Goal: Register for event/course

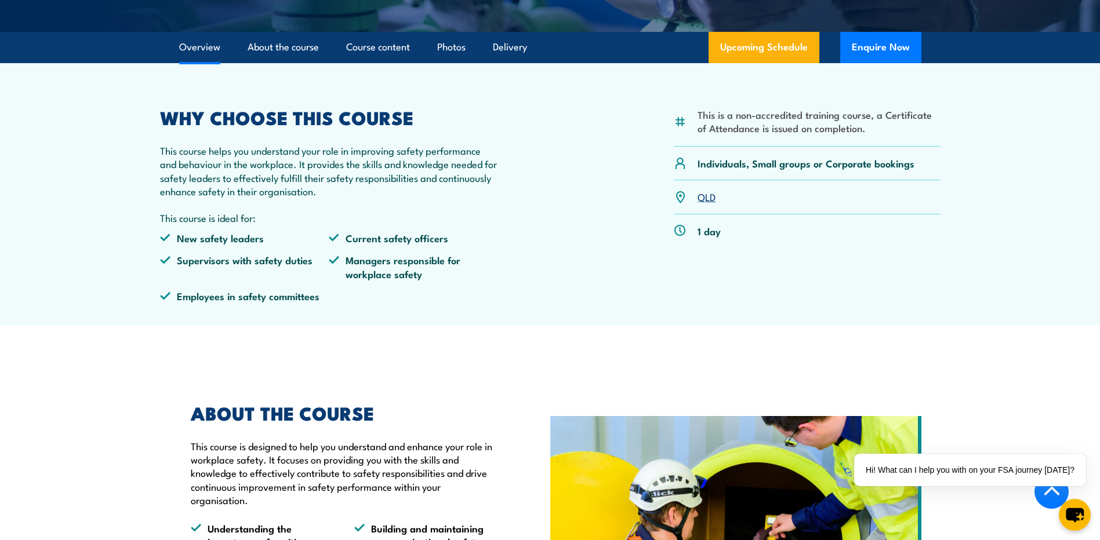
scroll to position [232, 0]
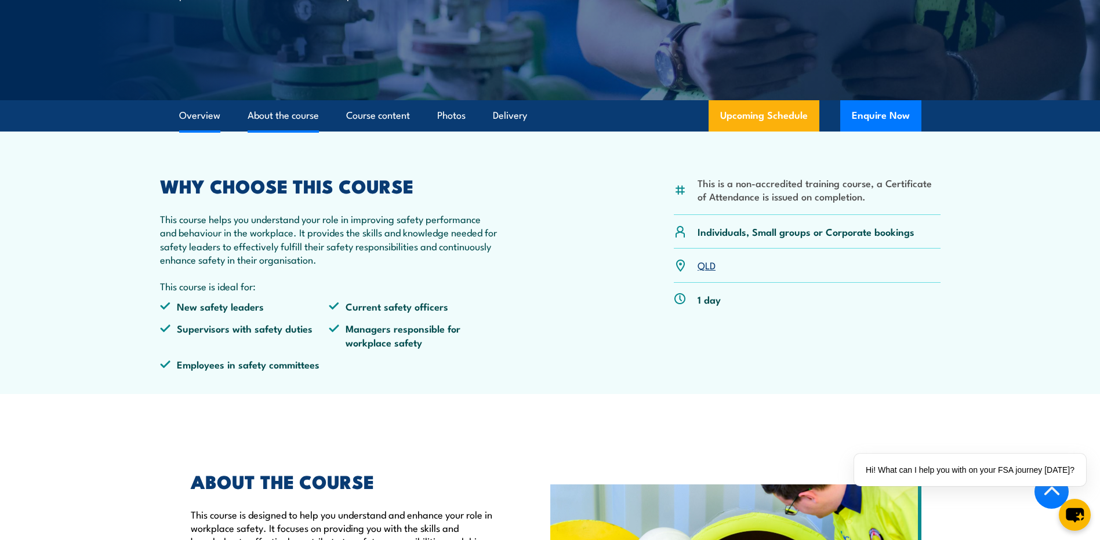
click at [274, 112] on link "About the course" at bounding box center [283, 115] width 71 height 31
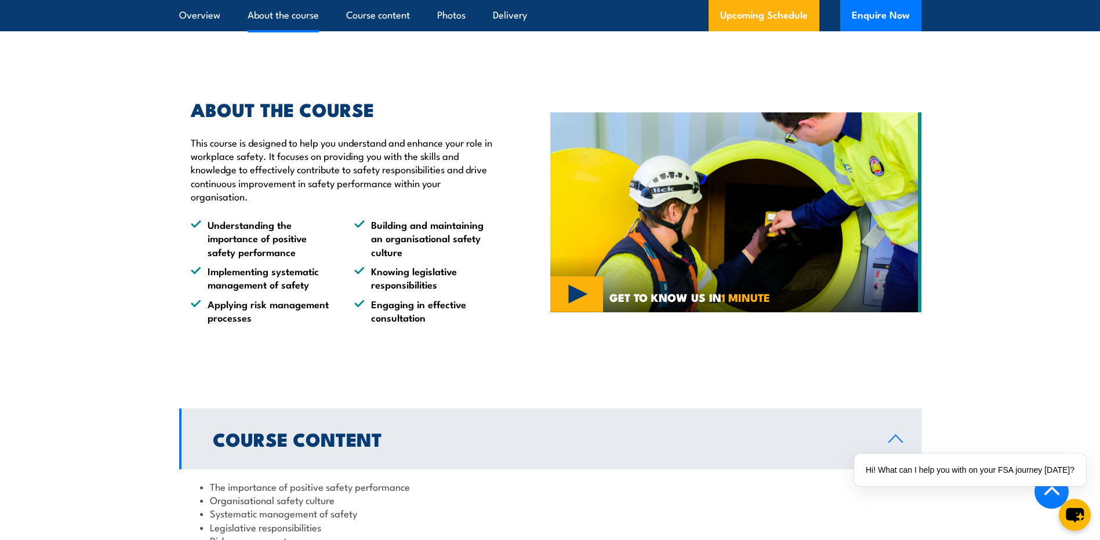
scroll to position [256, 0]
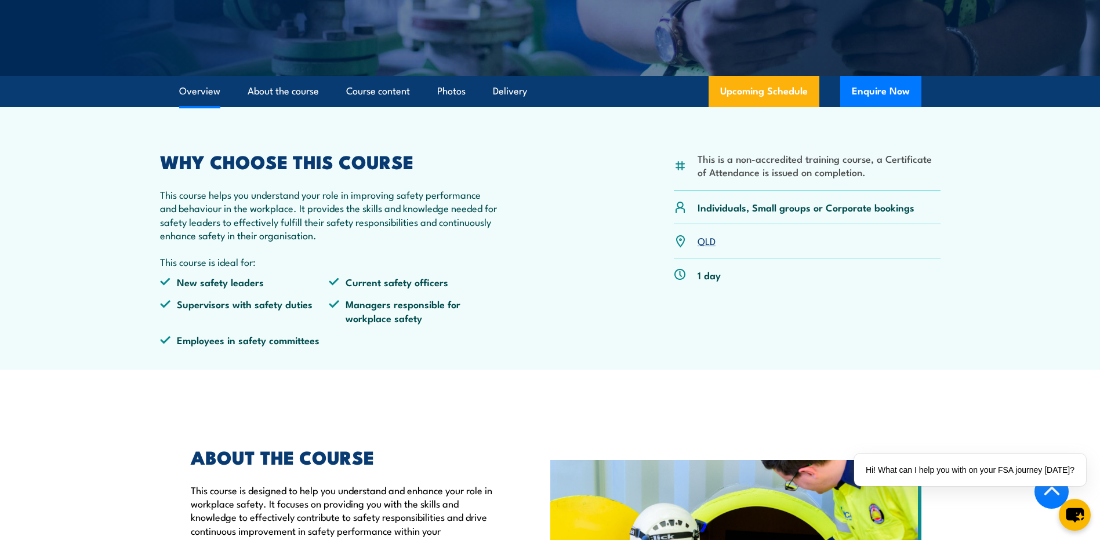
click at [702, 240] on link "QLD" at bounding box center [707, 241] width 18 height 14
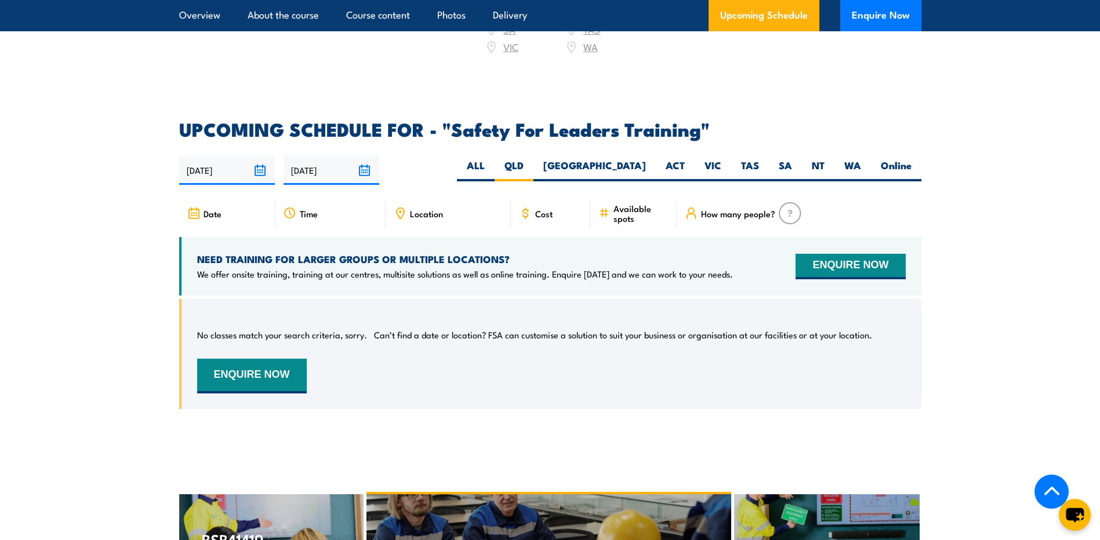
scroll to position [1653, 0]
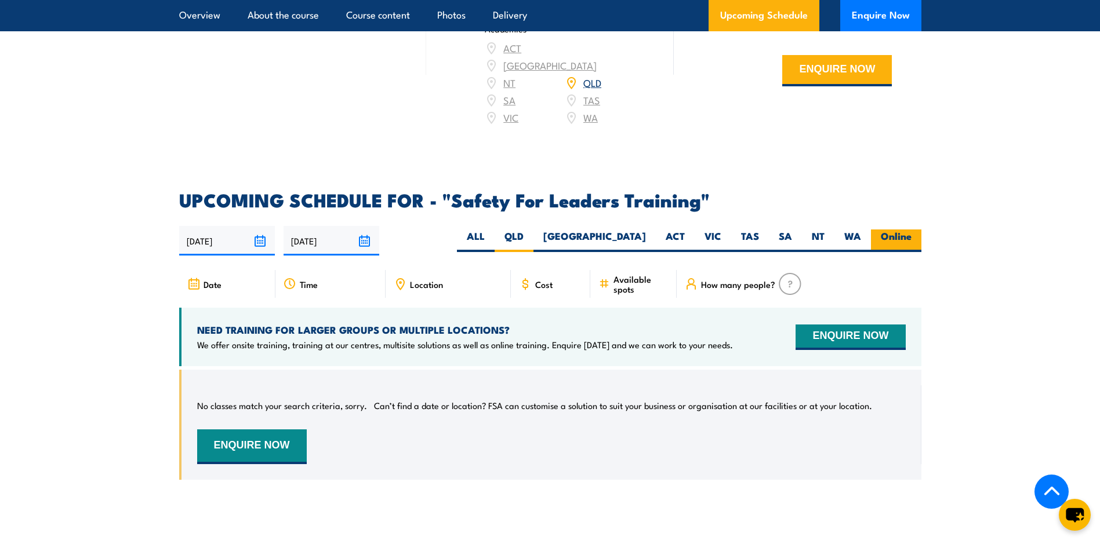
click at [898, 230] on label "Online" at bounding box center [896, 241] width 50 height 23
click at [912, 230] on input "Online" at bounding box center [916, 234] width 8 height 8
radio input "true"
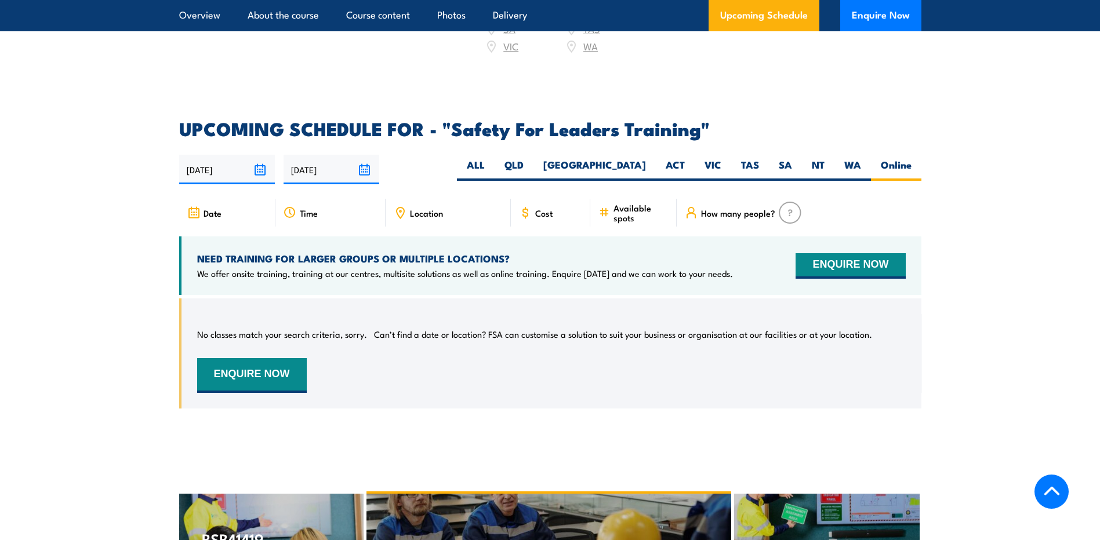
scroll to position [1827, 0]
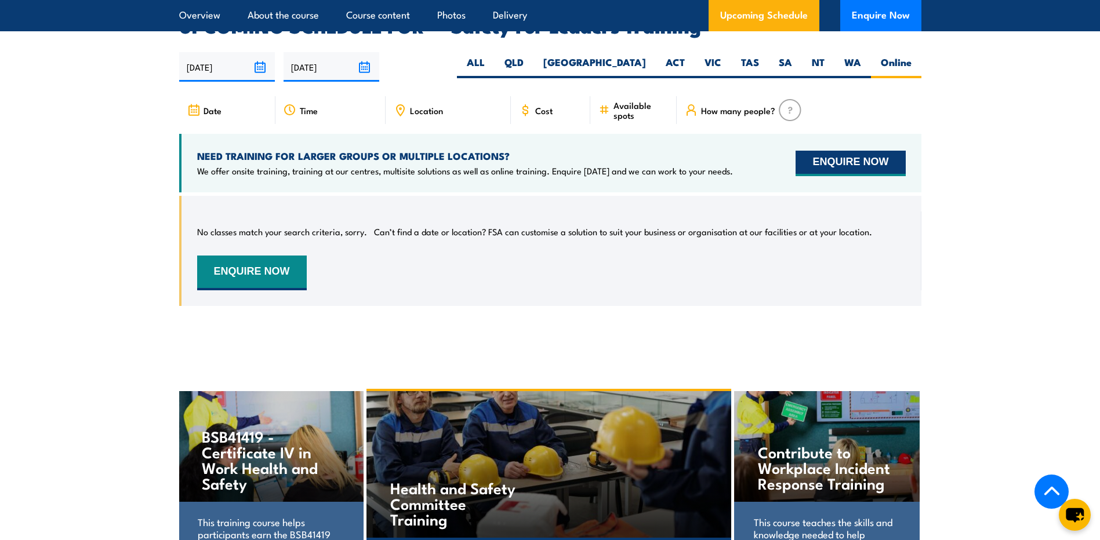
click at [843, 151] on button "ENQUIRE NOW" at bounding box center [851, 164] width 110 height 26
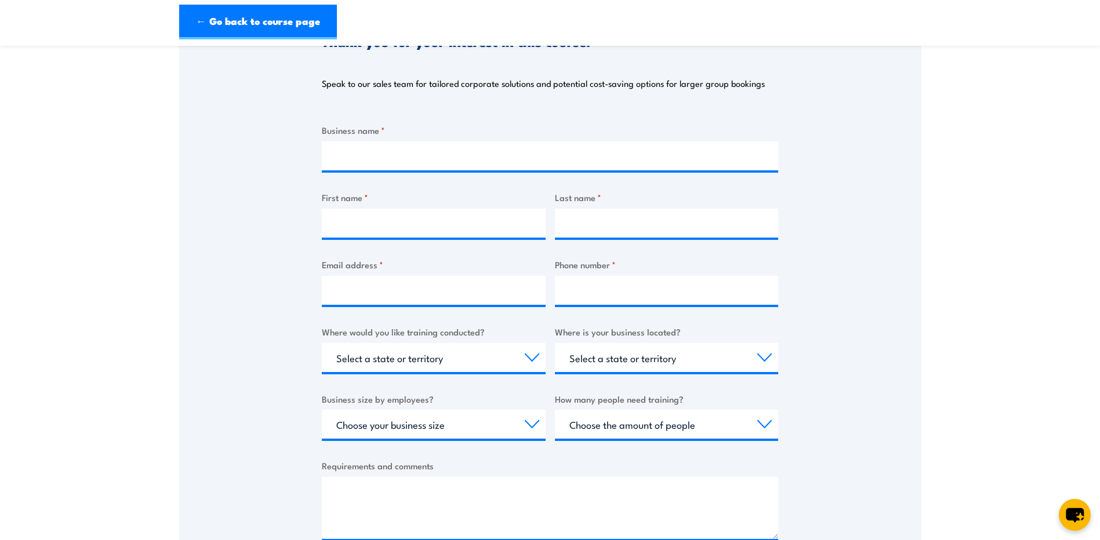
scroll to position [174, 0]
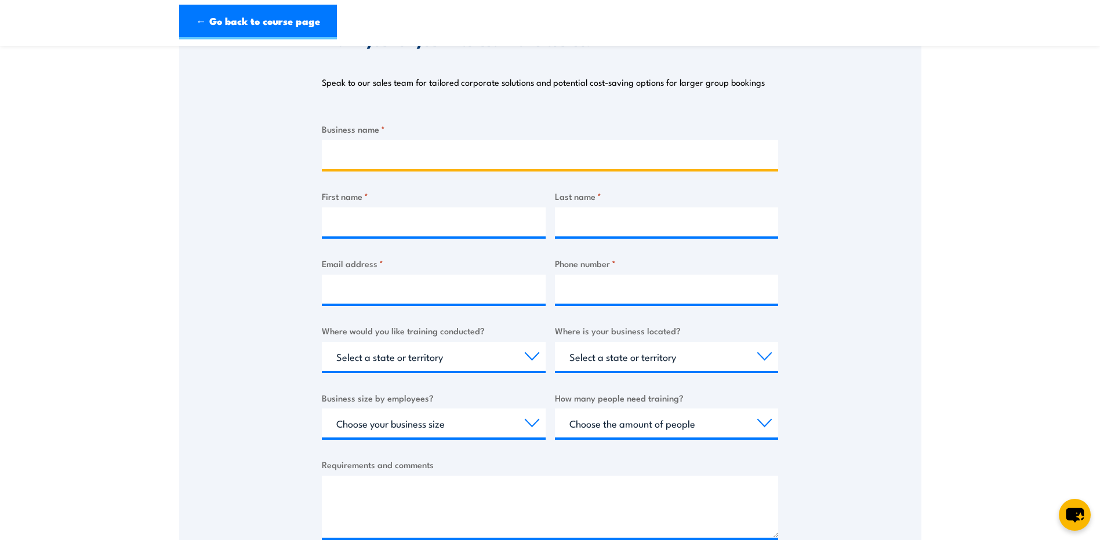
click at [380, 153] on input "Business name *" at bounding box center [550, 154] width 456 height 29
type input "Tyrecycle"
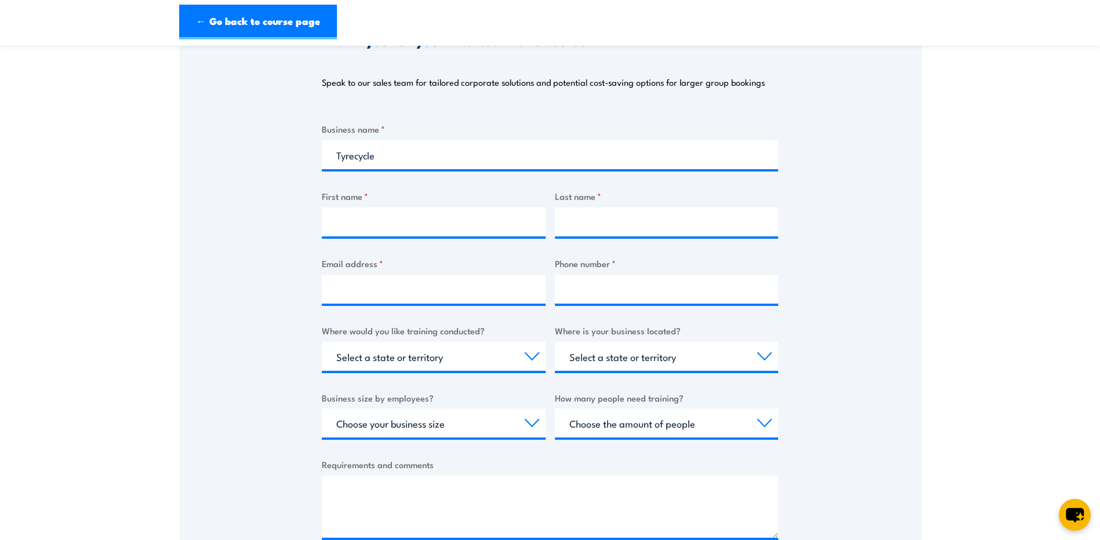
type input "[PERSON_NAME]"
type input "[PERSON_NAME][EMAIL_ADDRESS][PERSON_NAME][DOMAIN_NAME]"
type input "0423857259"
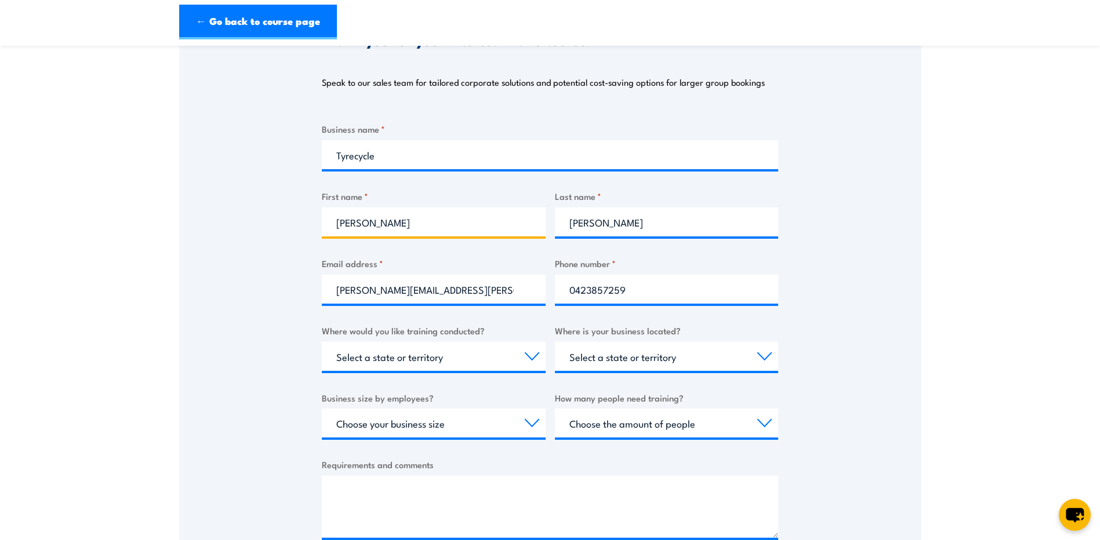
drag, startPoint x: 365, startPoint y: 224, endPoint x: 315, endPoint y: 226, distance: 50.5
click at [315, 226] on div "Thank you for your interest in this course. Speak to our sales team for tailore…" at bounding box center [550, 282] width 742 height 579
type input "[PERSON_NAME]"
drag, startPoint x: 900, startPoint y: 280, endPoint x: 890, endPoint y: 284, distance: 11.4
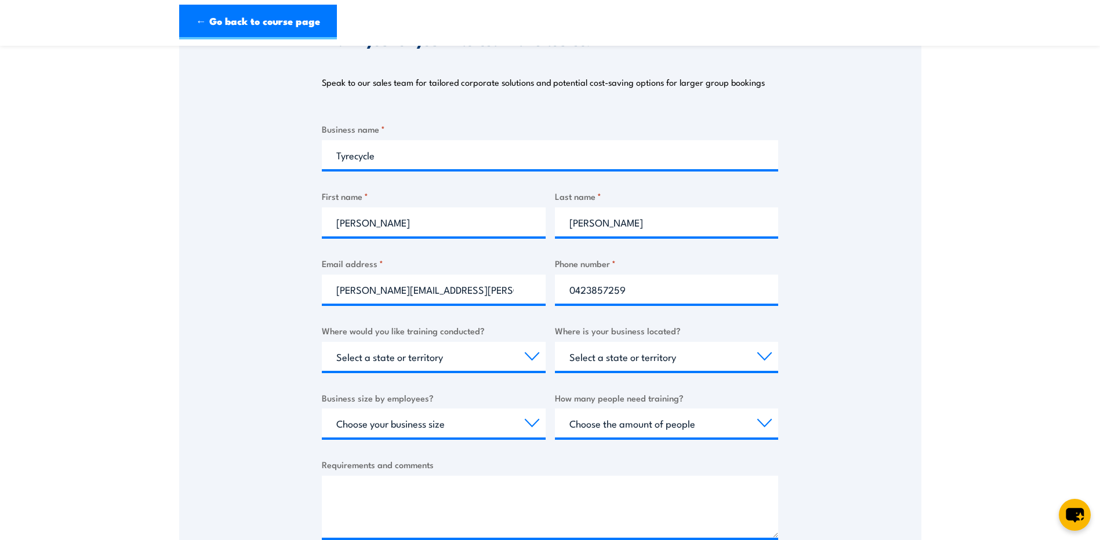
click at [900, 280] on div "Thank you for your interest in this course. Speak to our sales team for tailore…" at bounding box center [550, 282] width 742 height 579
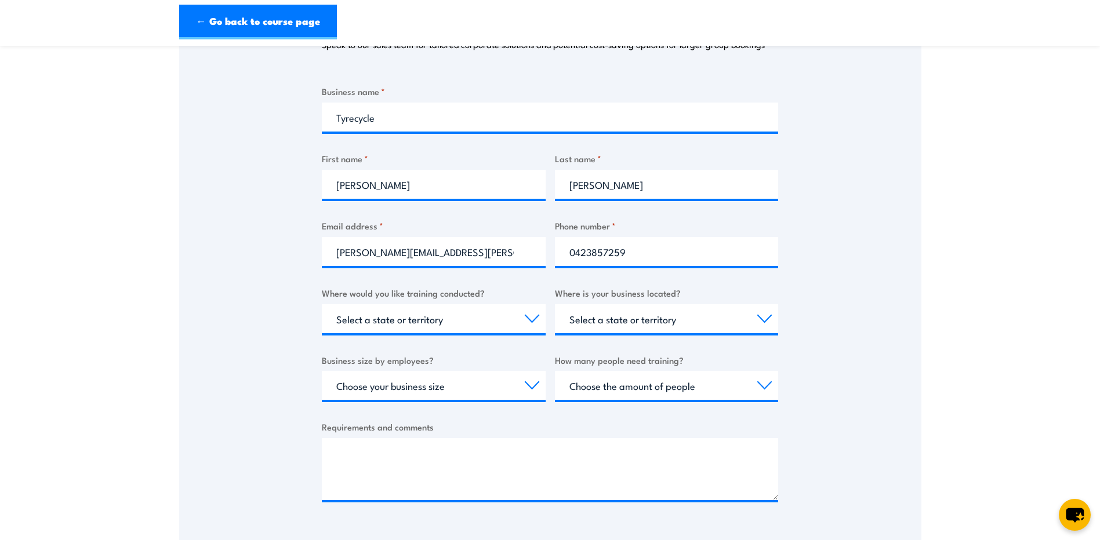
scroll to position [232, 0]
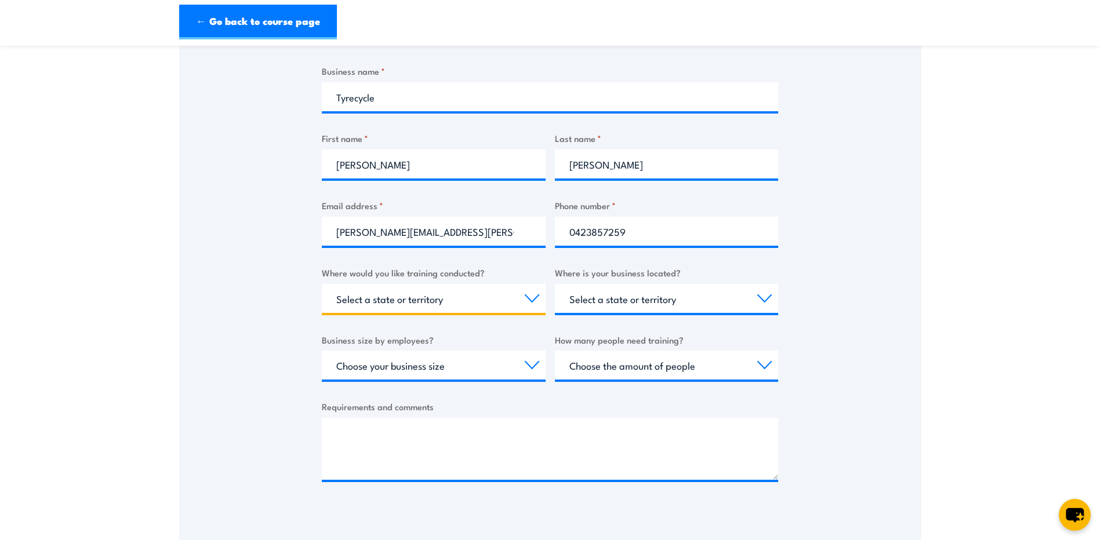
click at [534, 295] on select "Select a state or territory Nationally - multiple locations [GEOGRAPHIC_DATA] […" at bounding box center [434, 298] width 224 height 29
select select "Nationally - multiple locations"
click at [322, 284] on select "Select a state or territory Nationally - multiple locations [GEOGRAPHIC_DATA] […" at bounding box center [434, 298] width 224 height 29
click at [766, 299] on select "Select a state or territory [GEOGRAPHIC_DATA] [GEOGRAPHIC_DATA] [GEOGRAPHIC_DAT…" at bounding box center [667, 298] width 224 height 29
select select "SA"
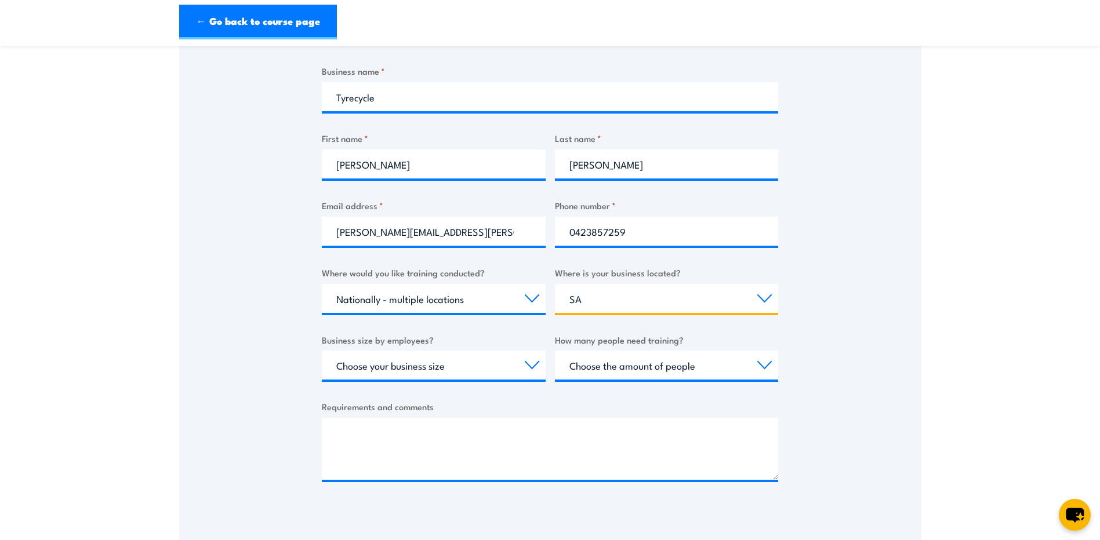
click at [555, 284] on select "Select a state or territory [GEOGRAPHIC_DATA] [GEOGRAPHIC_DATA] [GEOGRAPHIC_DAT…" at bounding box center [667, 298] width 224 height 29
click at [532, 367] on select "Choose your business size 1 to 19 20 to 199 200+" at bounding box center [434, 365] width 224 height 29
select select "200+"
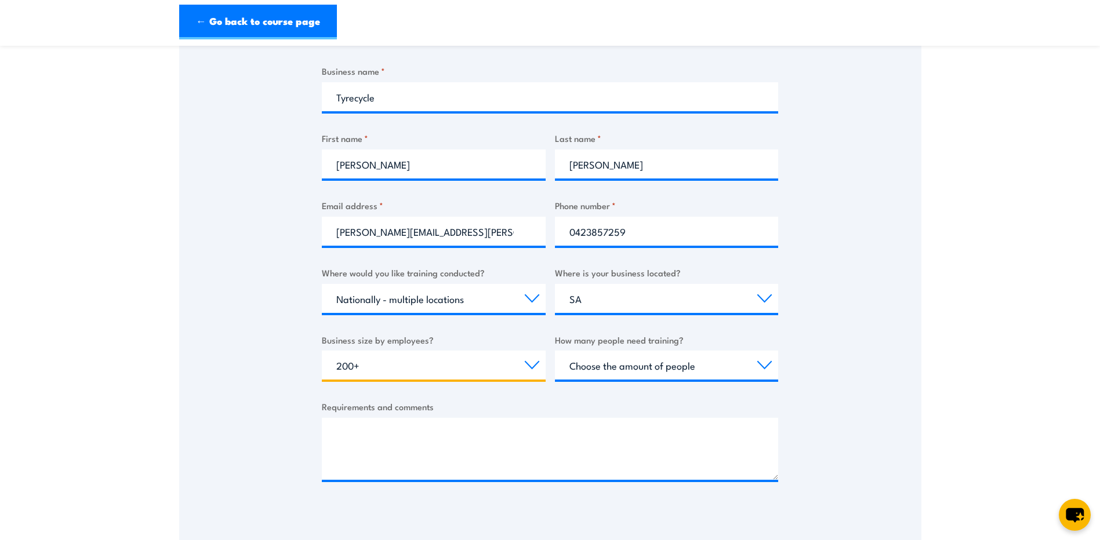
click at [322, 351] on select "Choose your business size 1 to 19 20 to 199 200+" at bounding box center [434, 365] width 224 height 29
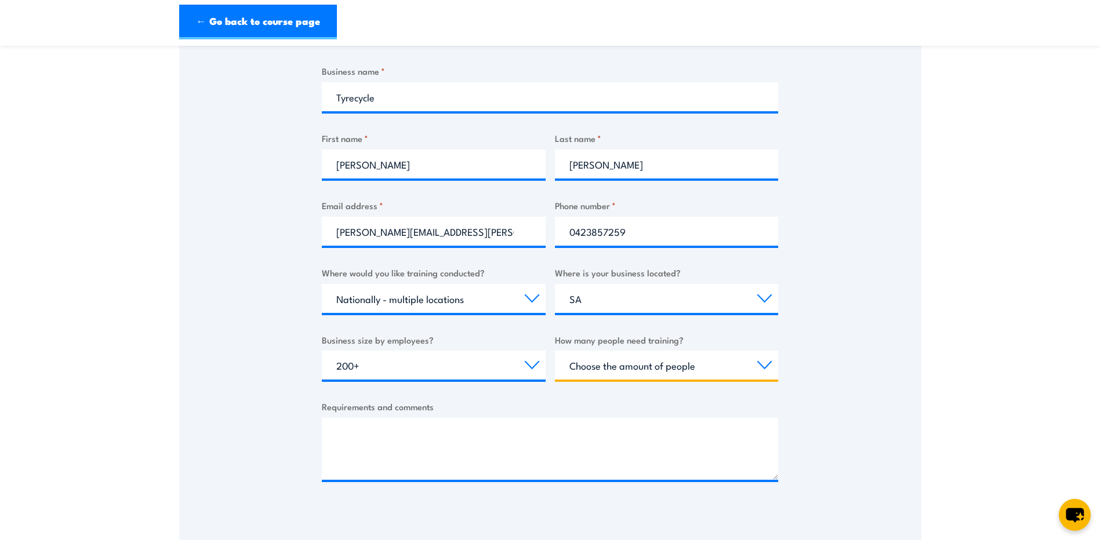
click at [730, 364] on select "Choose the amount of people 1 to 4 5 to 19 20+" at bounding box center [667, 365] width 224 height 29
select select "20+"
click at [555, 351] on select "Choose the amount of people 1 to 4 5 to 19 20+" at bounding box center [667, 365] width 224 height 29
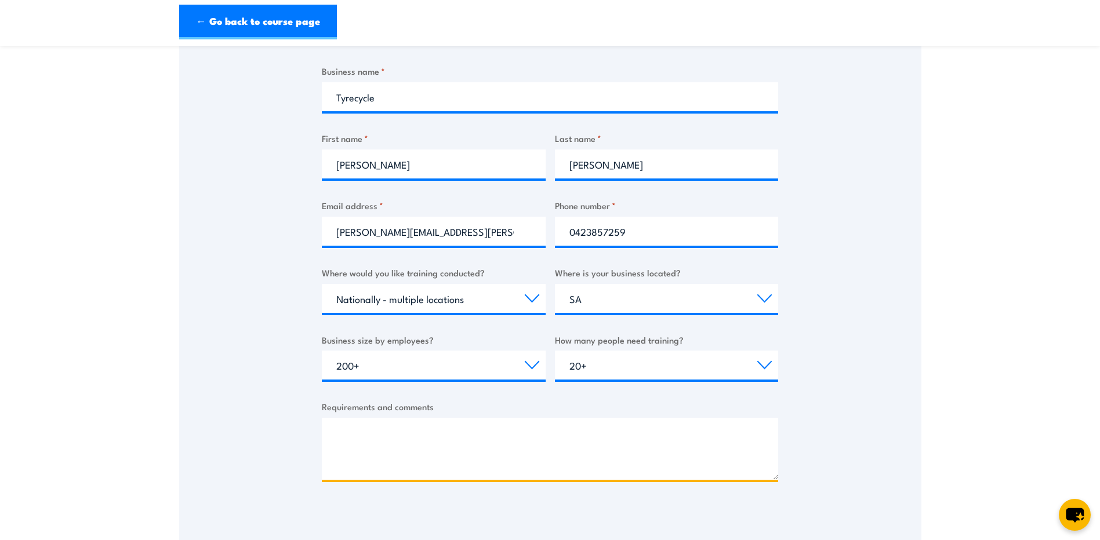
click at [394, 440] on textarea "Requirements and comments" at bounding box center [550, 449] width 456 height 62
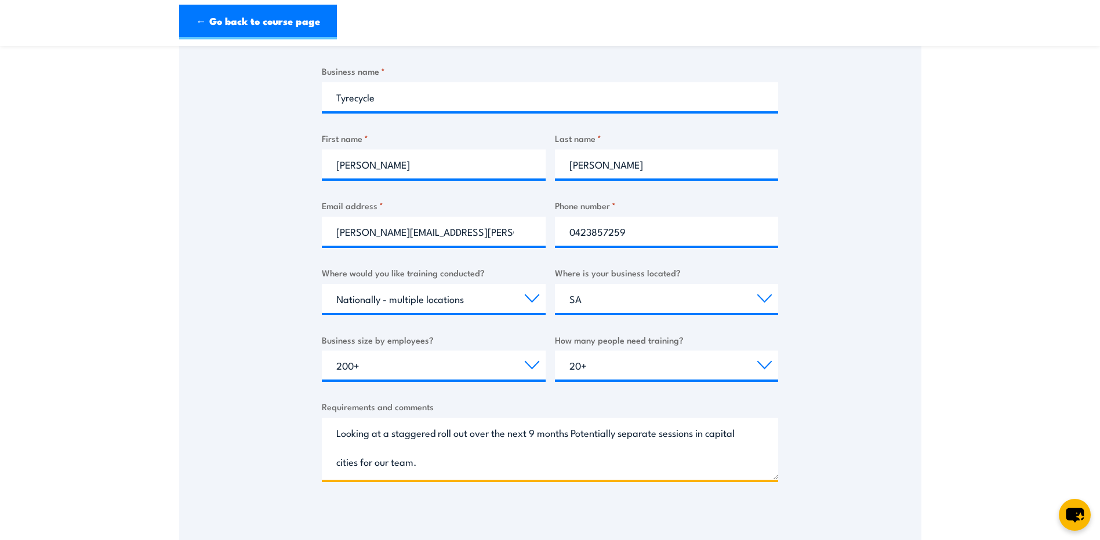
click at [434, 461] on textarea "Looking at a staggered roll out over the next 9 months Potentially separate ses…" at bounding box center [550, 449] width 456 height 62
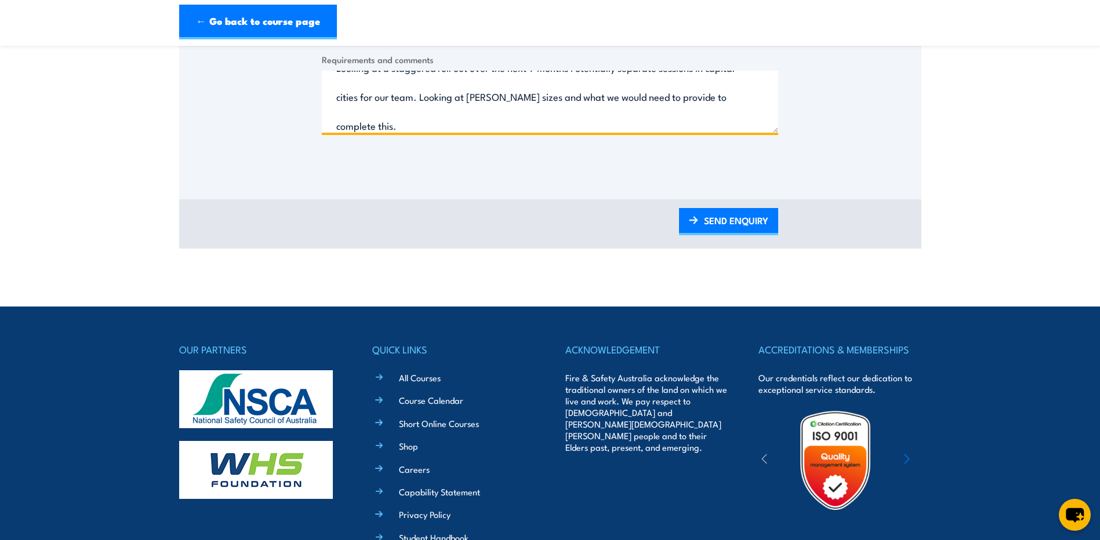
scroll to position [580, 0]
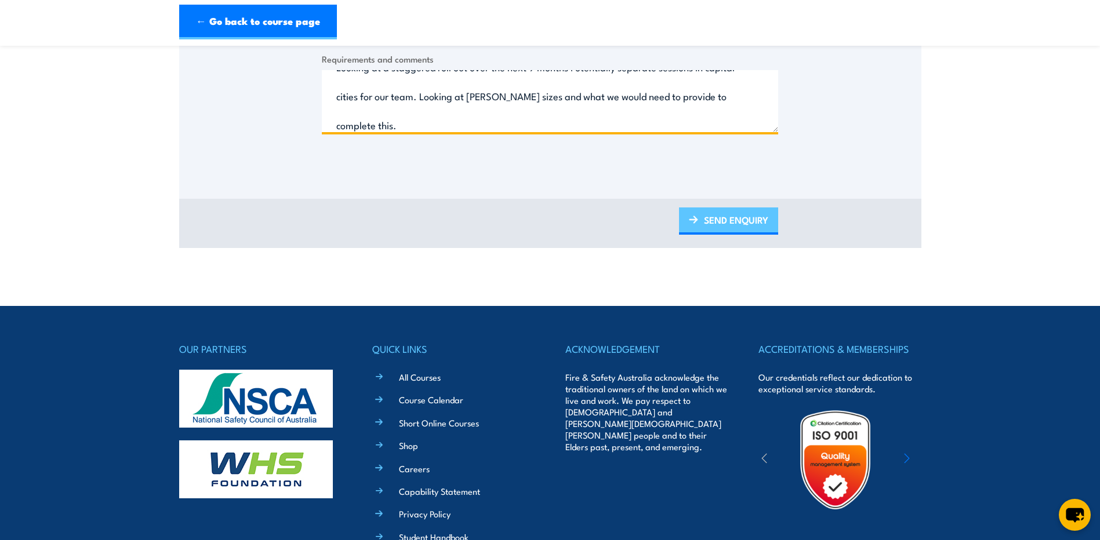
type textarea "Looking at a staggered roll out over the next 9 months Potentially separate ses…"
click at [727, 221] on link "SEND ENQUIRY" at bounding box center [728, 221] width 99 height 27
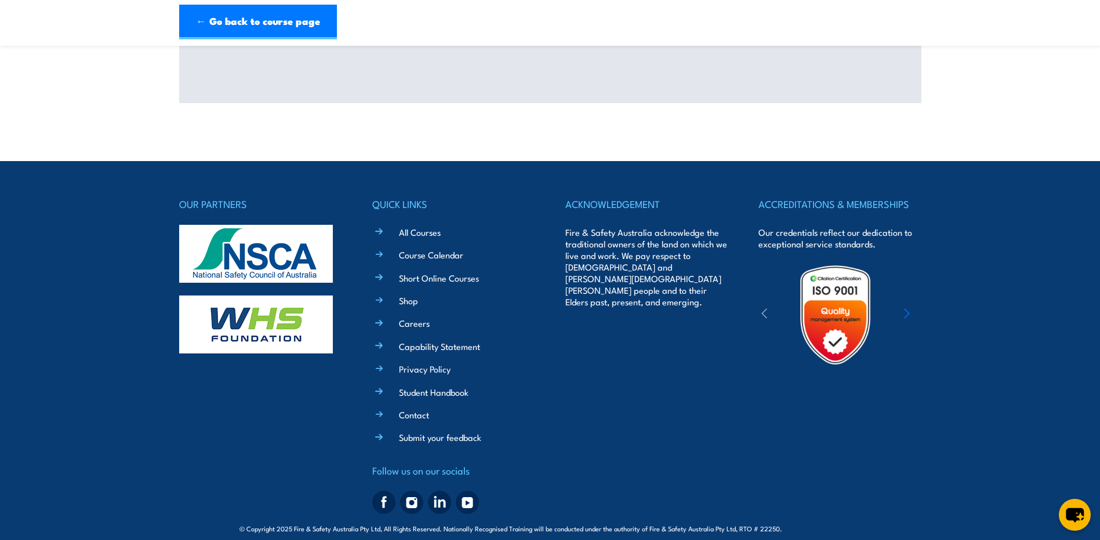
scroll to position [0, 0]
